Goal: Information Seeking & Learning: Find specific fact

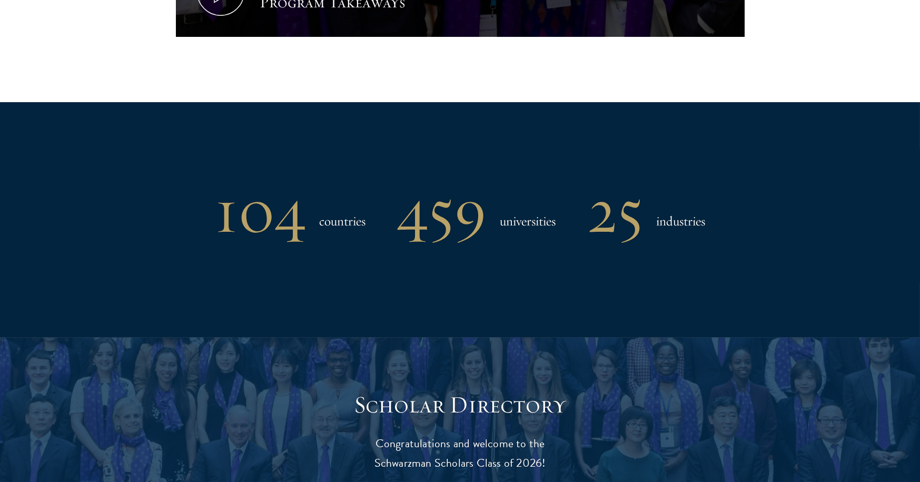
scroll to position [897, 0]
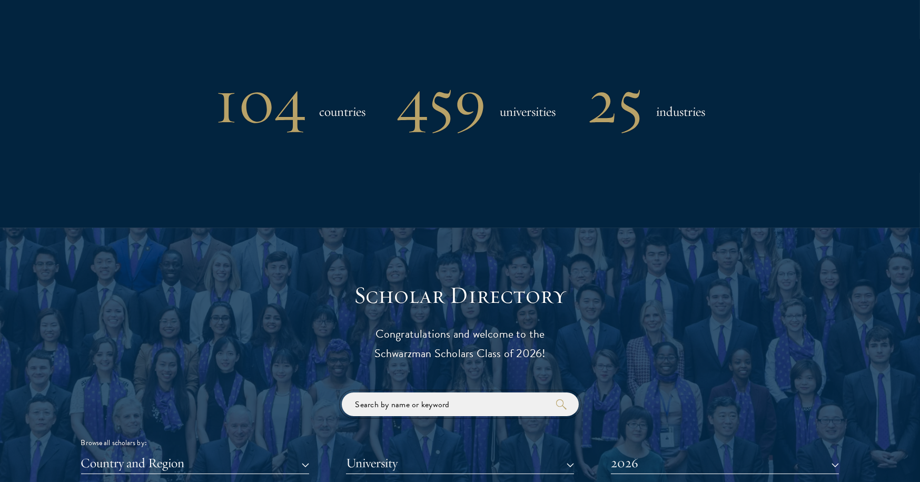
click at [423, 399] on input "search" at bounding box center [460, 404] width 237 height 24
drag, startPoint x: 423, startPoint y: 399, endPoint x: 426, endPoint y: 385, distance: 14.7
click at [408, 413] on input "lama" at bounding box center [460, 404] width 237 height 24
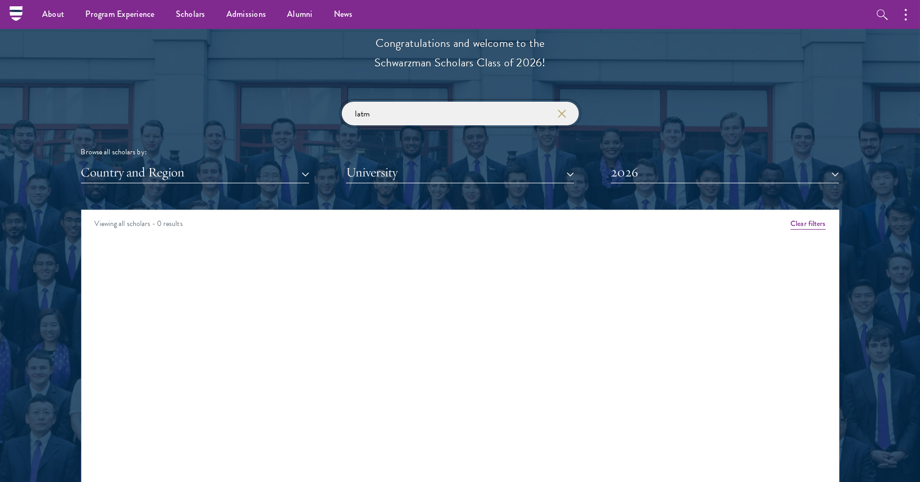
scroll to position [1187, 0]
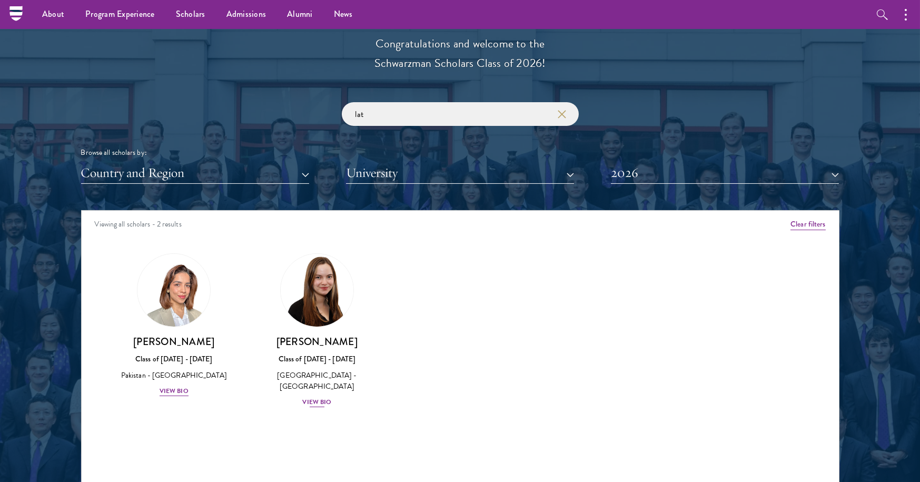
click at [320, 298] on img at bounding box center [317, 290] width 80 height 80
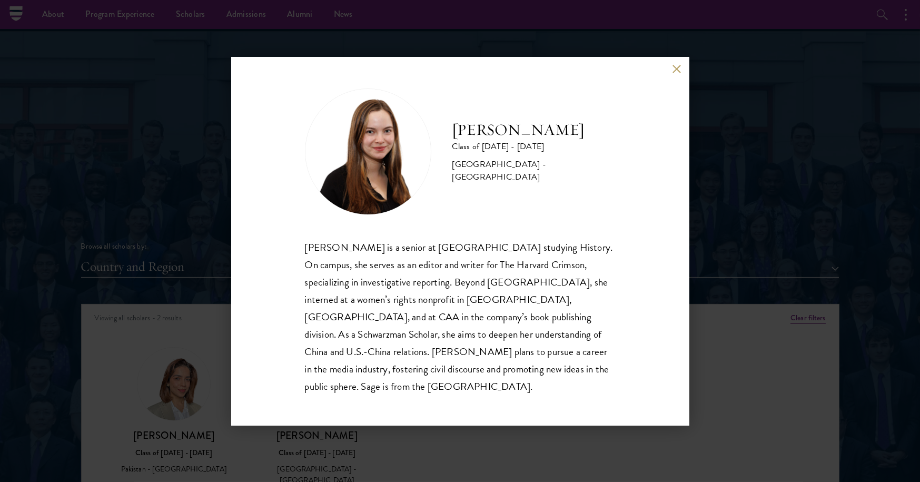
scroll to position [1091, 0]
click at [724, 56] on div "[PERSON_NAME] Class of [DATE] - [DATE] [GEOGRAPHIC_DATA] - [GEOGRAPHIC_DATA] [P…" at bounding box center [460, 241] width 920 height 482
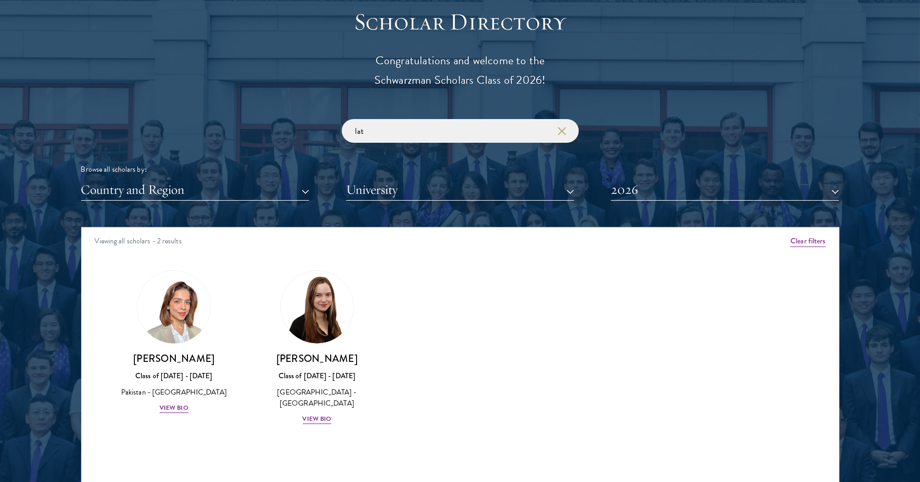
scroll to position [1170, 0]
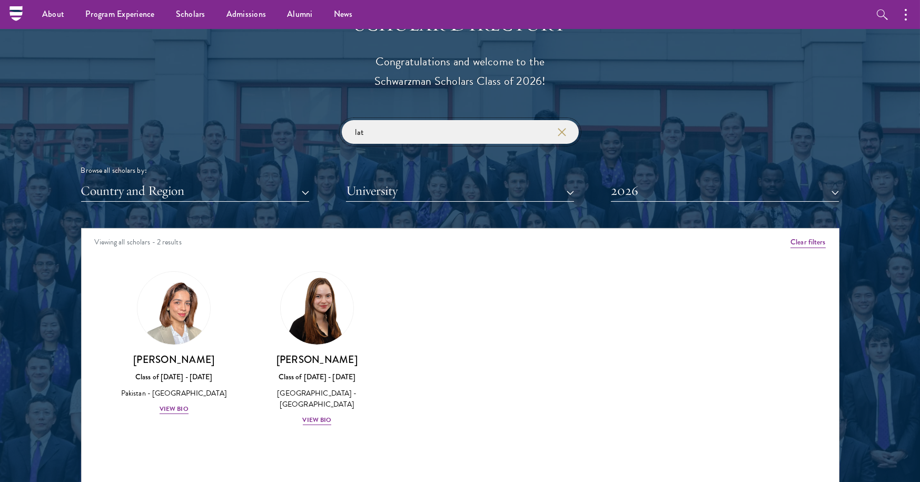
click at [407, 129] on input "lat" at bounding box center [460, 132] width 237 height 24
click at [404, 129] on input "lat" at bounding box center [460, 132] width 237 height 24
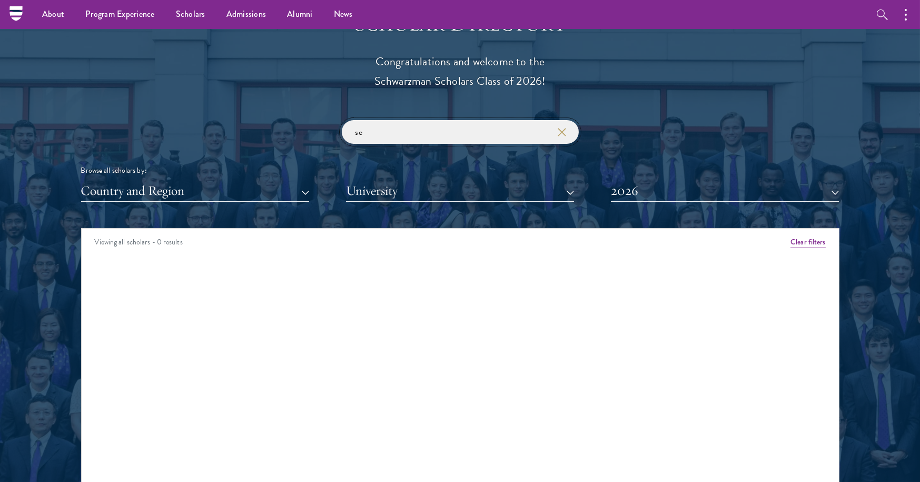
type input "s"
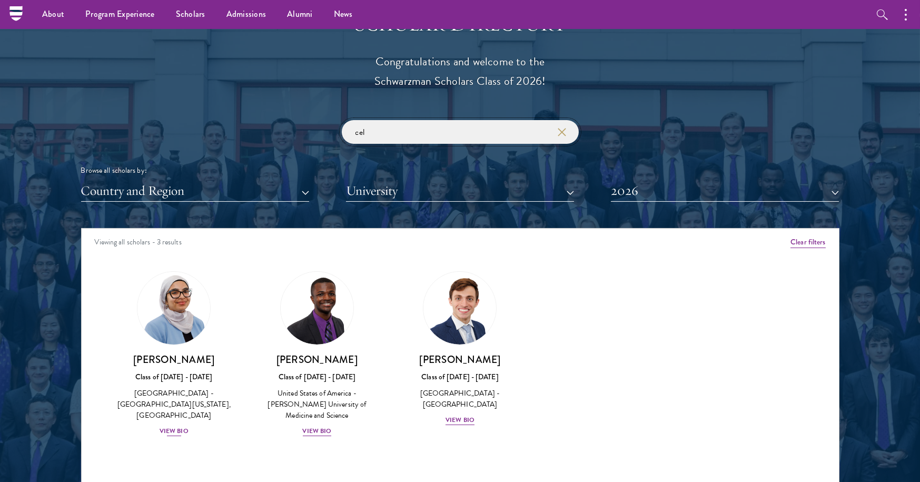
type input "cel"
click at [179, 338] on img at bounding box center [174, 308] width 80 height 80
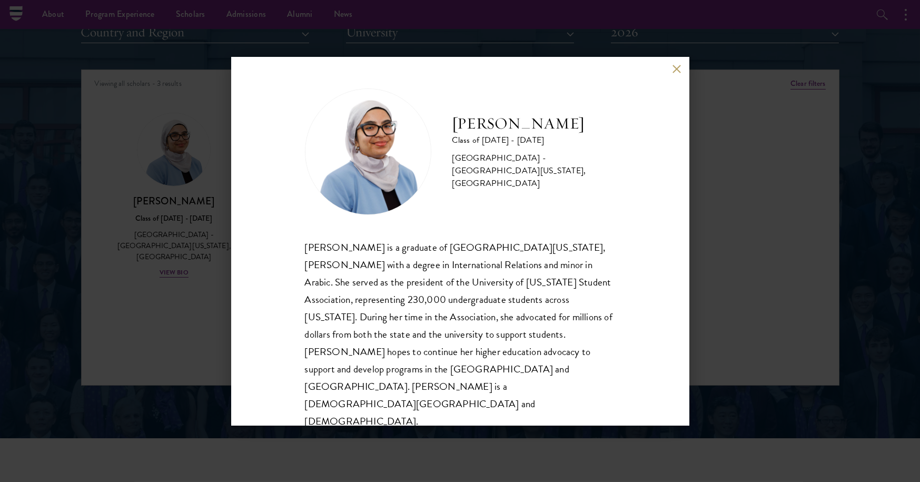
scroll to position [1305, 0]
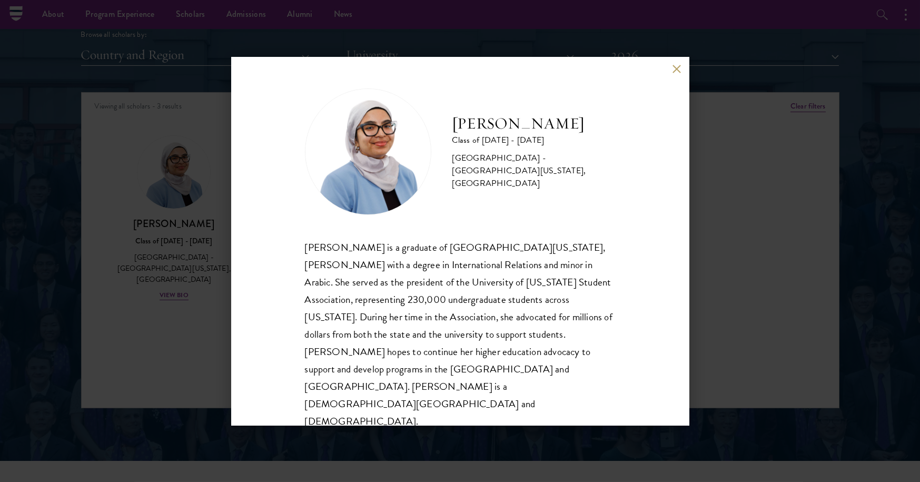
click at [678, 74] on button at bounding box center [676, 69] width 9 height 9
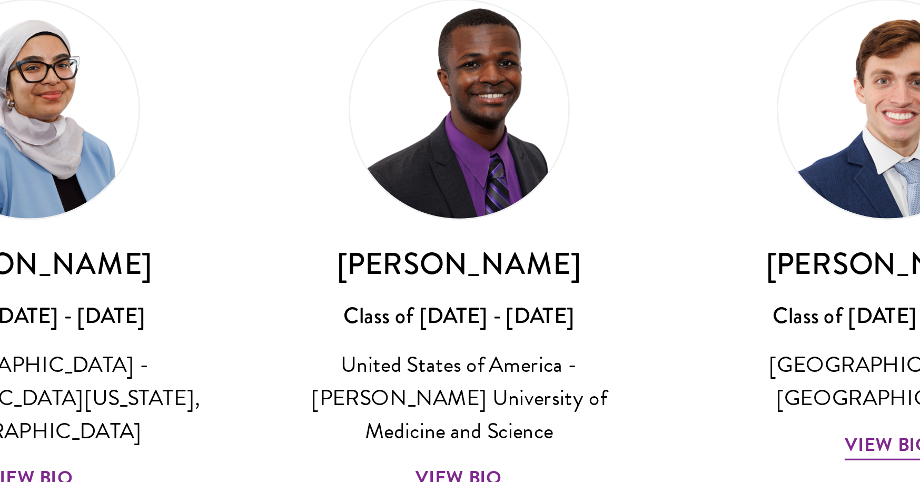
scroll to position [1280, 0]
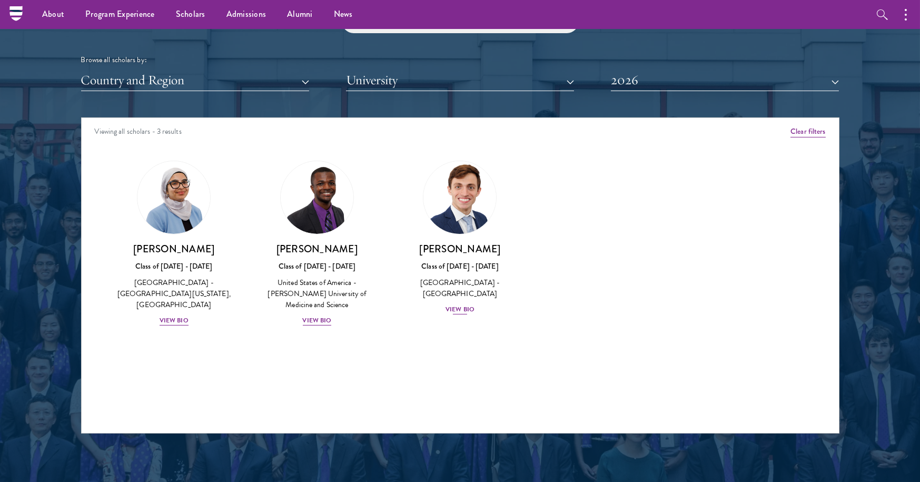
click at [464, 205] on img at bounding box center [460, 197] width 80 height 80
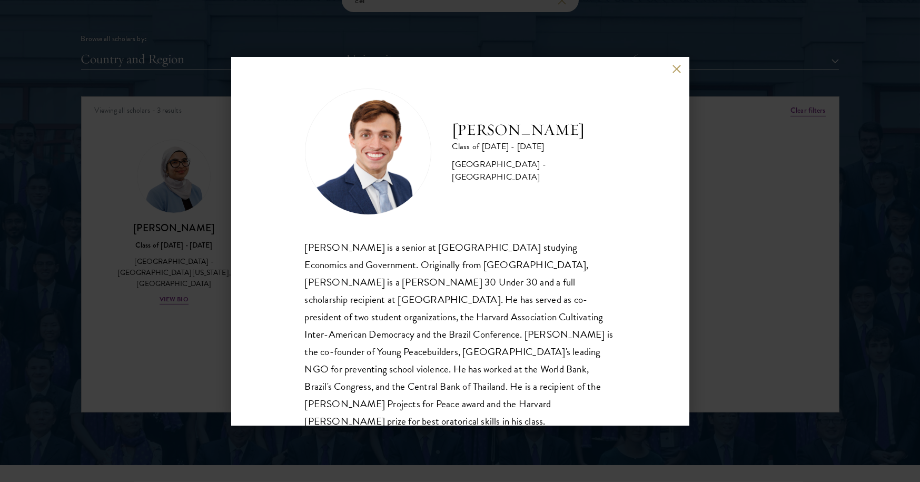
scroll to position [1307, 0]
